Goal: Find specific page/section: Find specific page/section

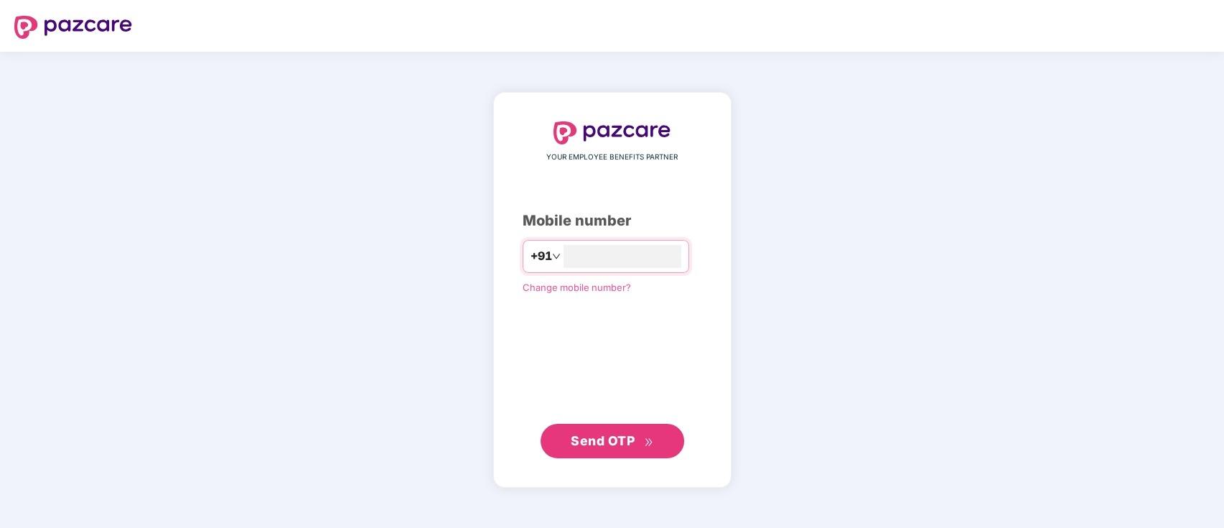
type input "**********"
click at [615, 449] on span "Send OTP" at bounding box center [612, 441] width 83 height 20
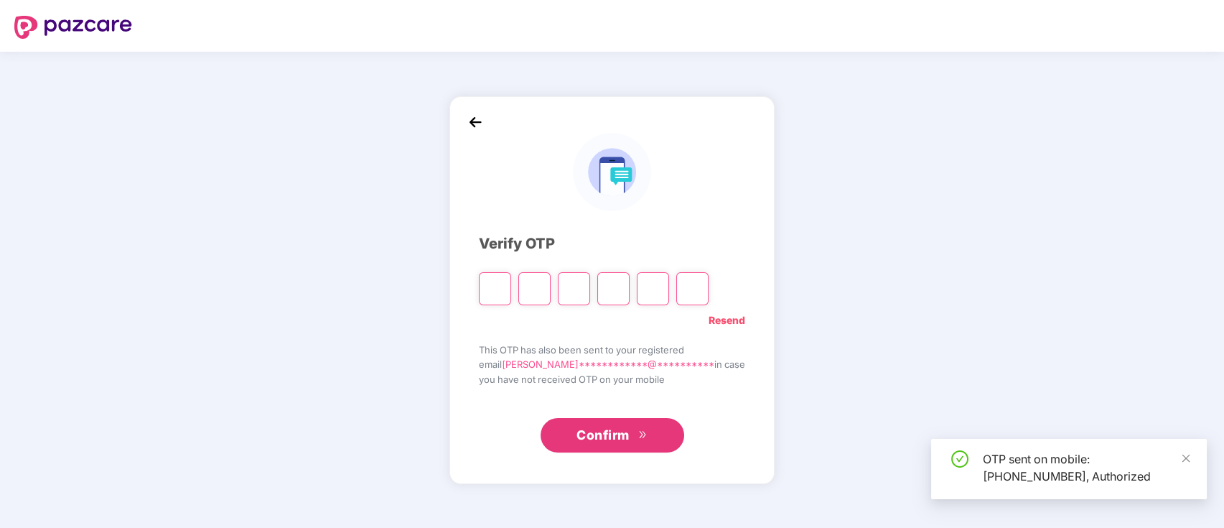
drag, startPoint x: 1191, startPoint y: 454, endPoint x: 1004, endPoint y: 393, distance: 197.1
click at [1190, 456] on div "OTP sent on mobile: [PHONE_NUMBER], Authorized" at bounding box center [1069, 469] width 276 height 60
click at [1181, 455] on icon "close" at bounding box center [1186, 458] width 10 height 10
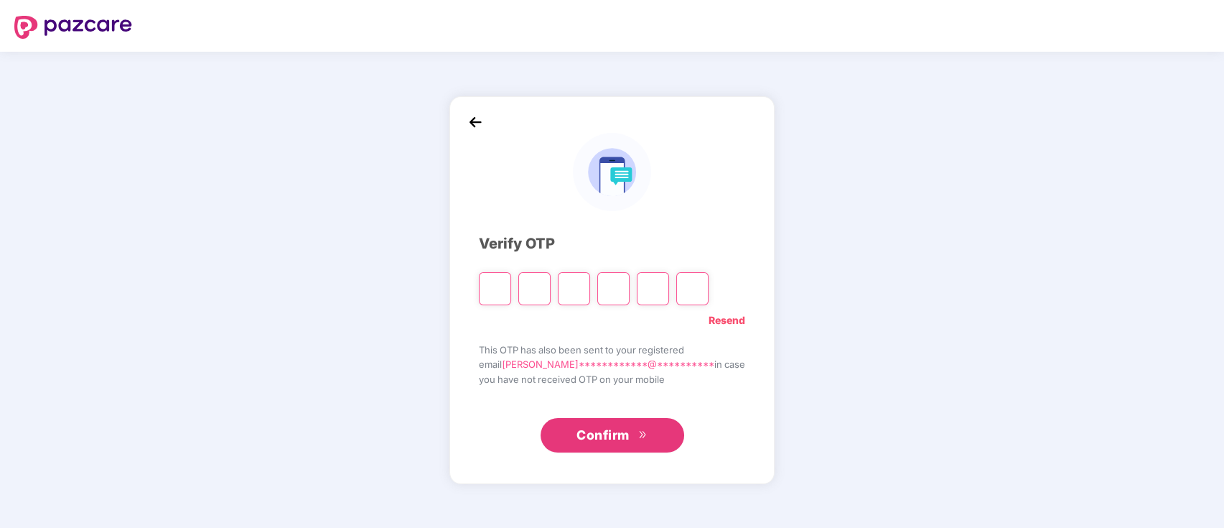
click at [511, 289] on input "Please enter verification code. Digit 1" at bounding box center [495, 288] width 32 height 33
type input "*"
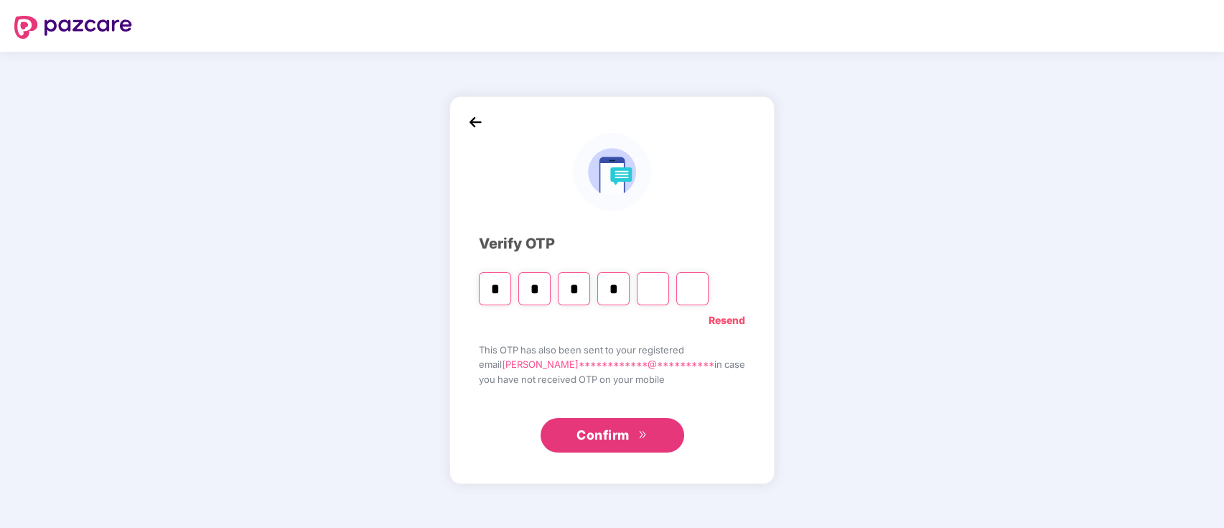
type input "*"
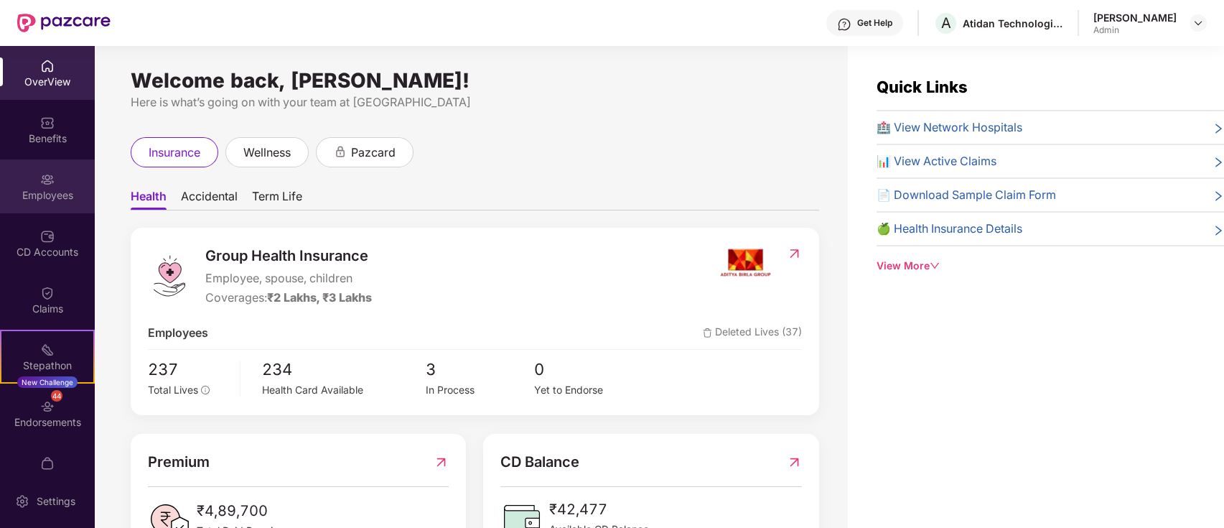
click at [34, 201] on div "Employees" at bounding box center [47, 195] width 95 height 14
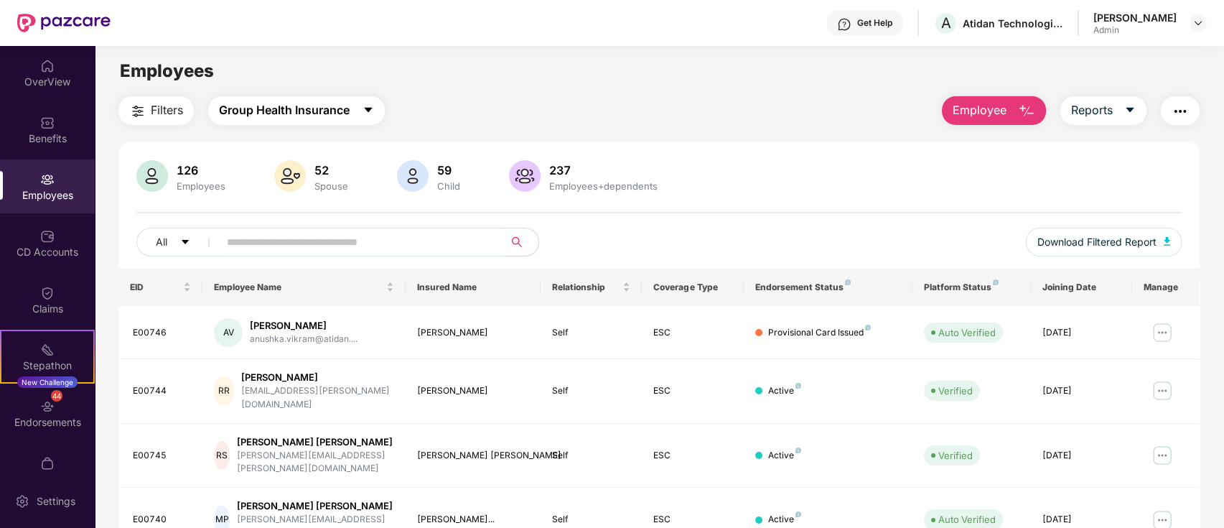
click at [263, 113] on span "Group Health Insurance" at bounding box center [284, 110] width 131 height 18
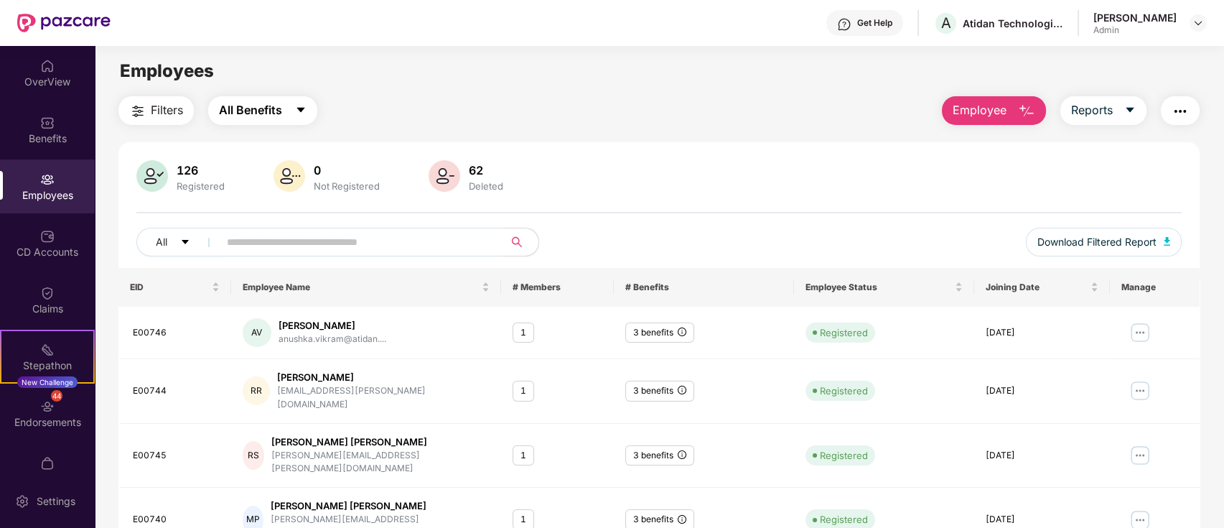
click at [285, 111] on button "All Benefits" at bounding box center [262, 110] width 109 height 29
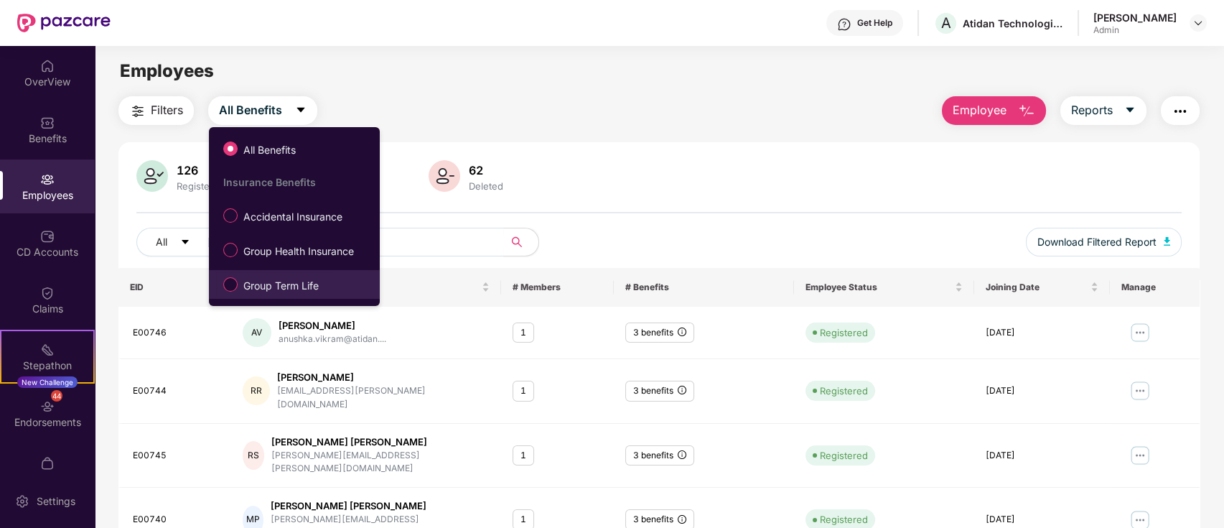
click at [238, 281] on span "Group Term Life" at bounding box center [281, 286] width 87 height 16
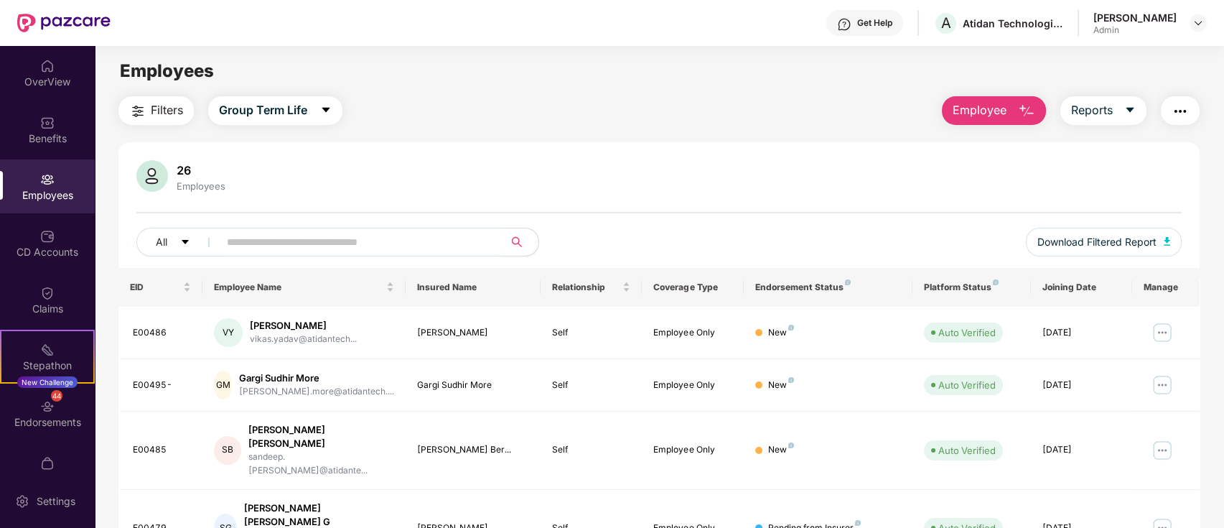
scroll to position [353, 0]
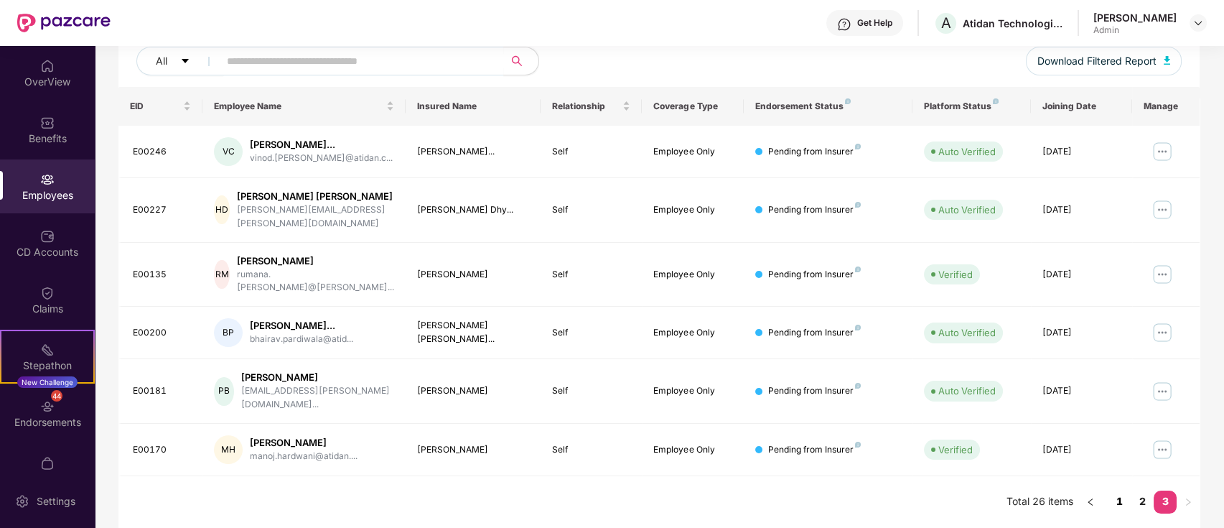
scroll to position [144, 0]
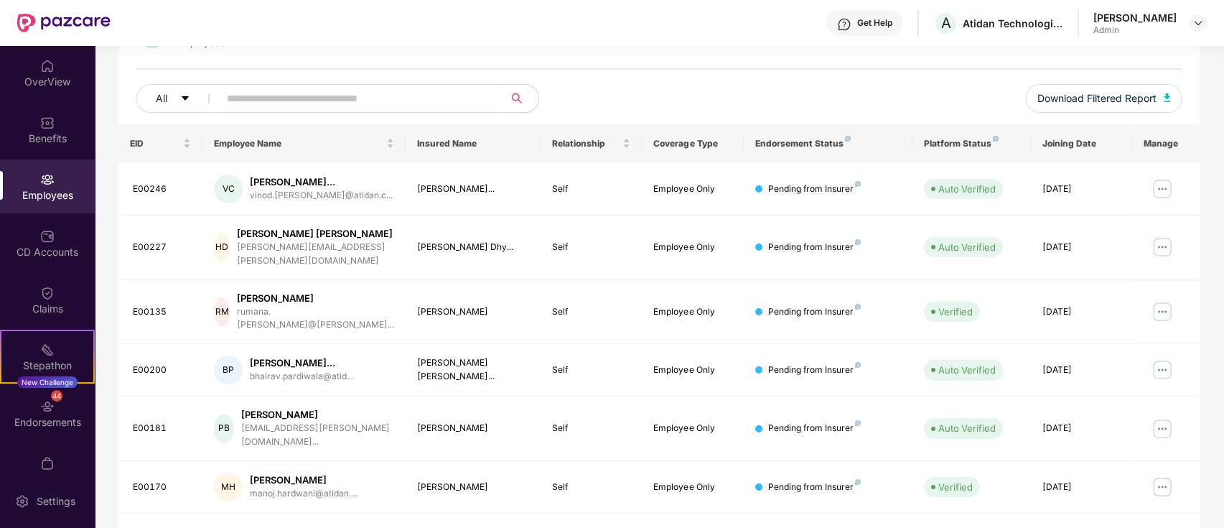
click at [1120, 527] on link "1" at bounding box center [1119, 539] width 23 height 22
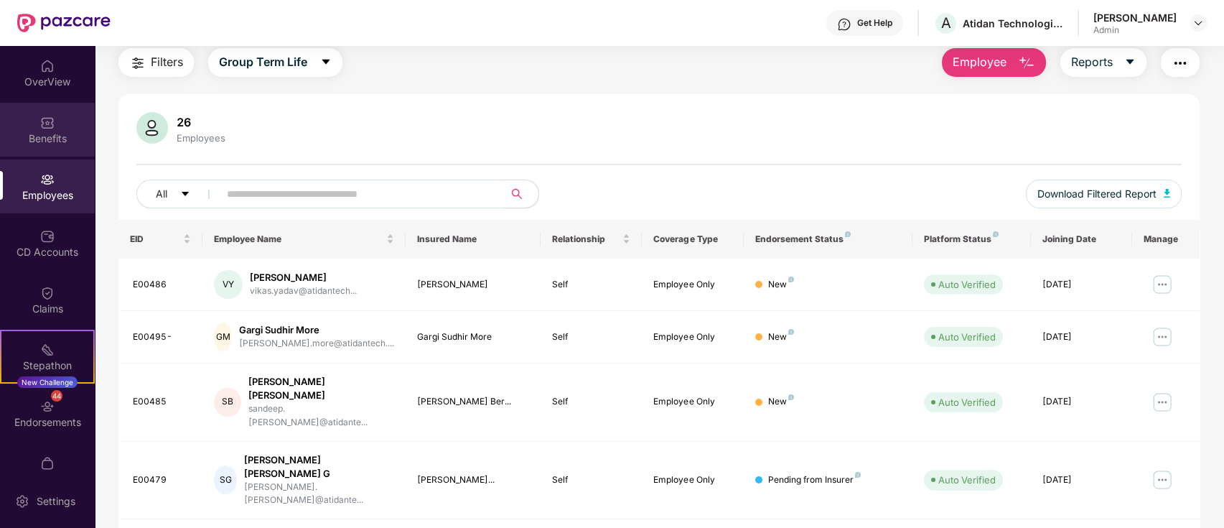
scroll to position [0, 0]
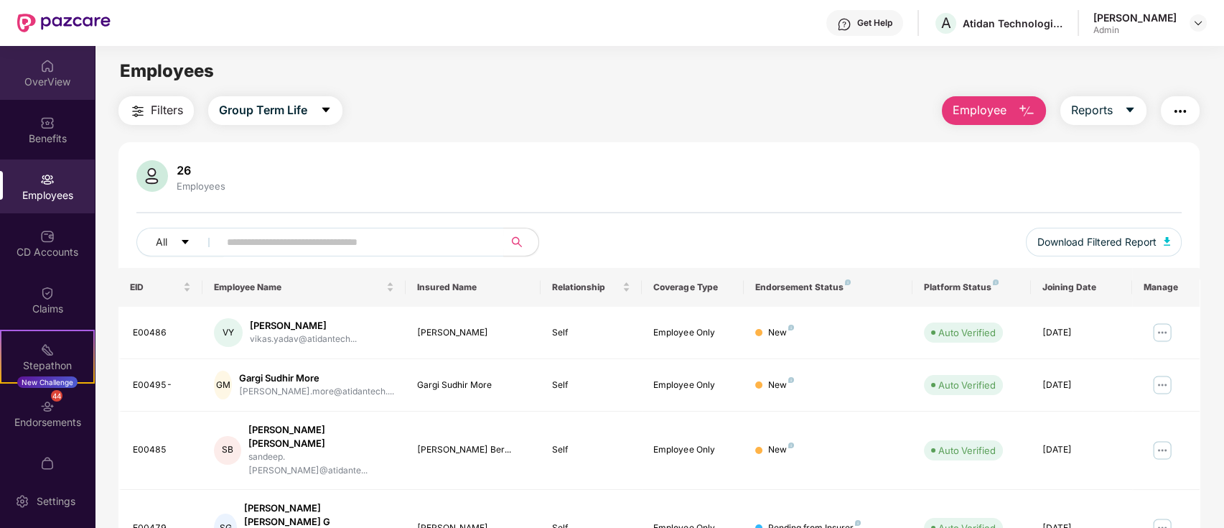
click at [40, 78] on div "OverView" at bounding box center [47, 82] width 95 height 14
